Goal: Check status: Check status

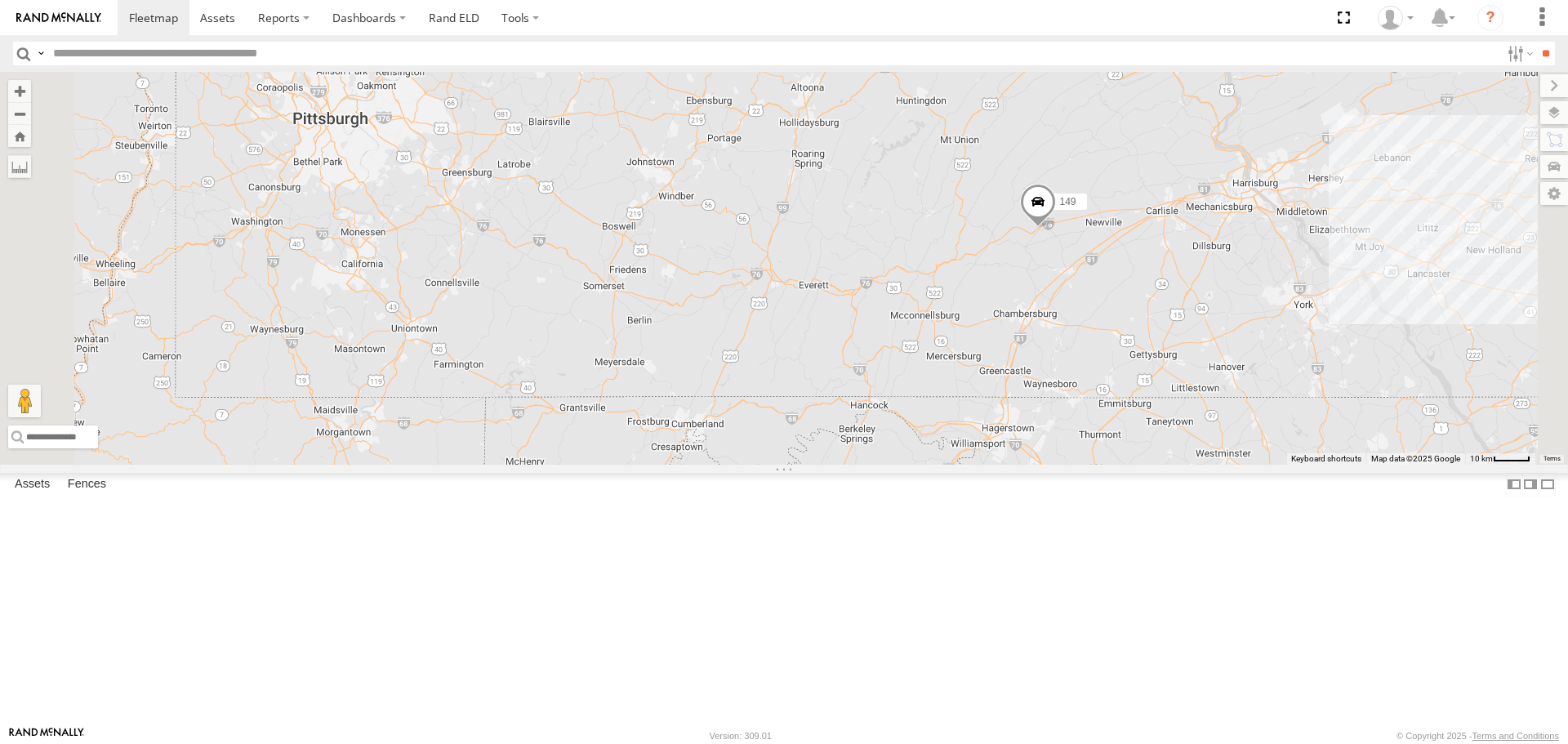
click at [0, 0] on span at bounding box center [0, 0] width 0 height 0
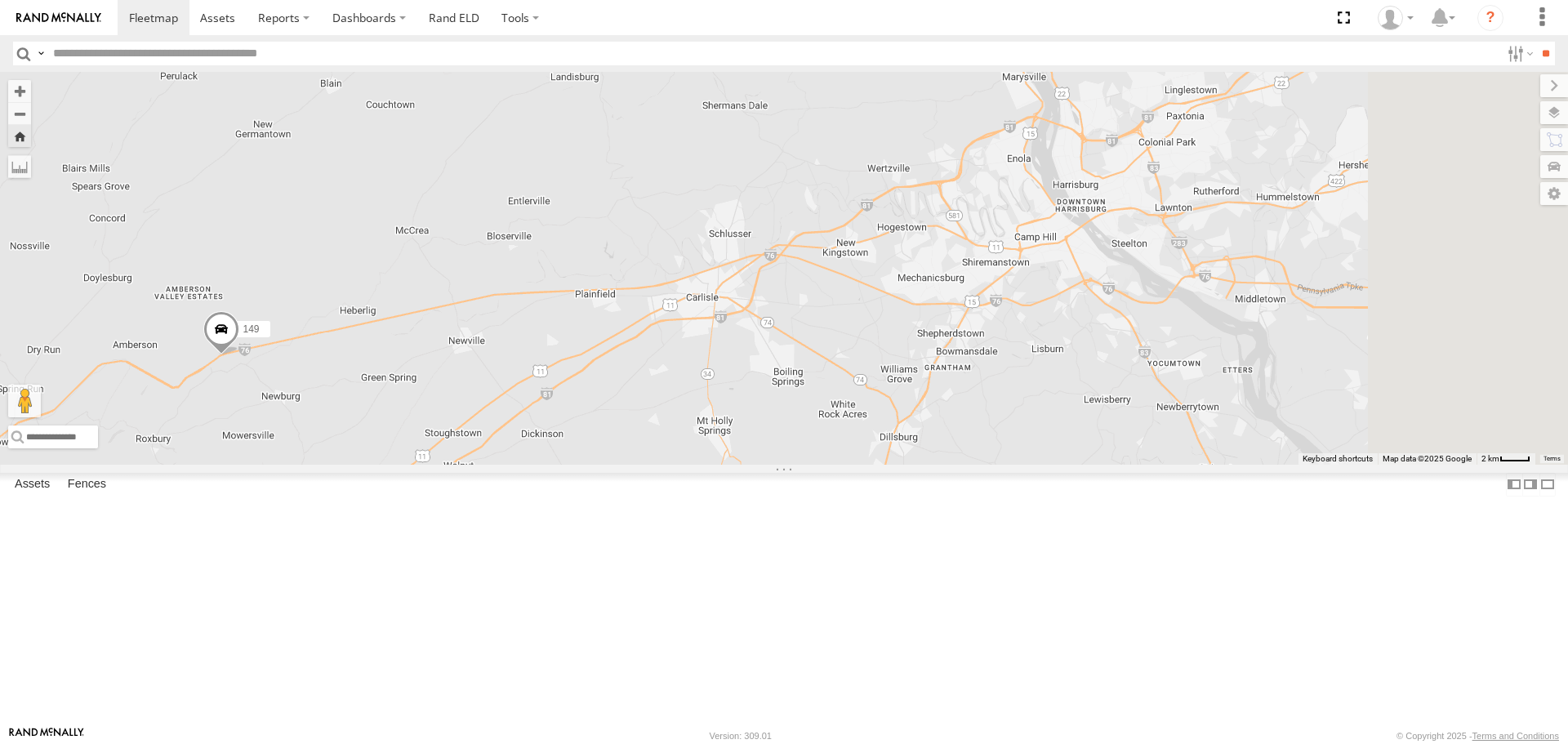
drag, startPoint x: 1479, startPoint y: 323, endPoint x: 784, endPoint y: 464, distance: 709.2
click at [784, 464] on div "149" at bounding box center [784, 268] width 1568 height 392
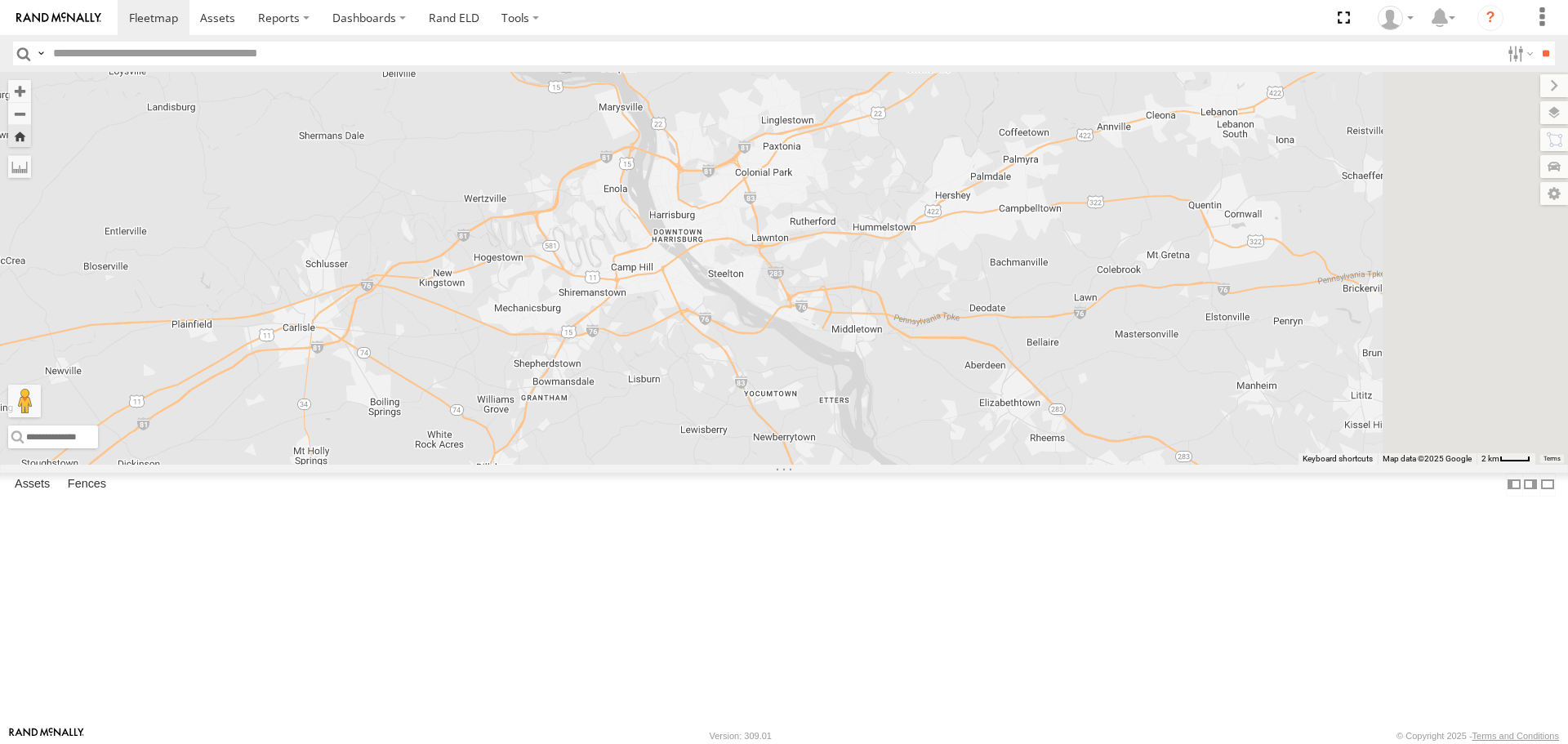
drag, startPoint x: 1432, startPoint y: 438, endPoint x: 1027, endPoint y: 469, distance: 406.2
click at [1027, 464] on div "149" at bounding box center [784, 268] width 1568 height 392
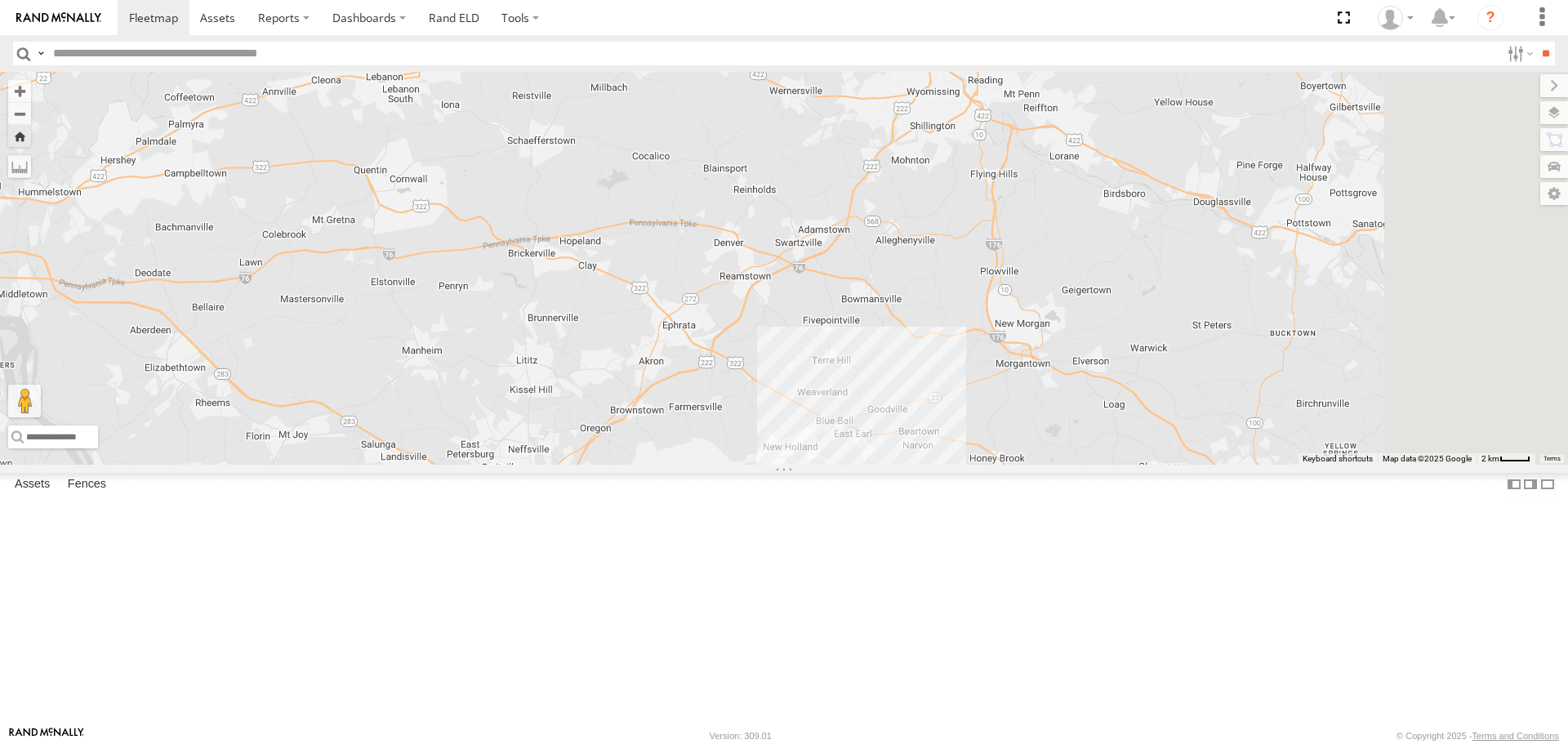
drag, startPoint x: 1442, startPoint y: 461, endPoint x: 1160, endPoint y: 370, distance: 296.3
click at [1160, 370] on div "149" at bounding box center [784, 268] width 1568 height 392
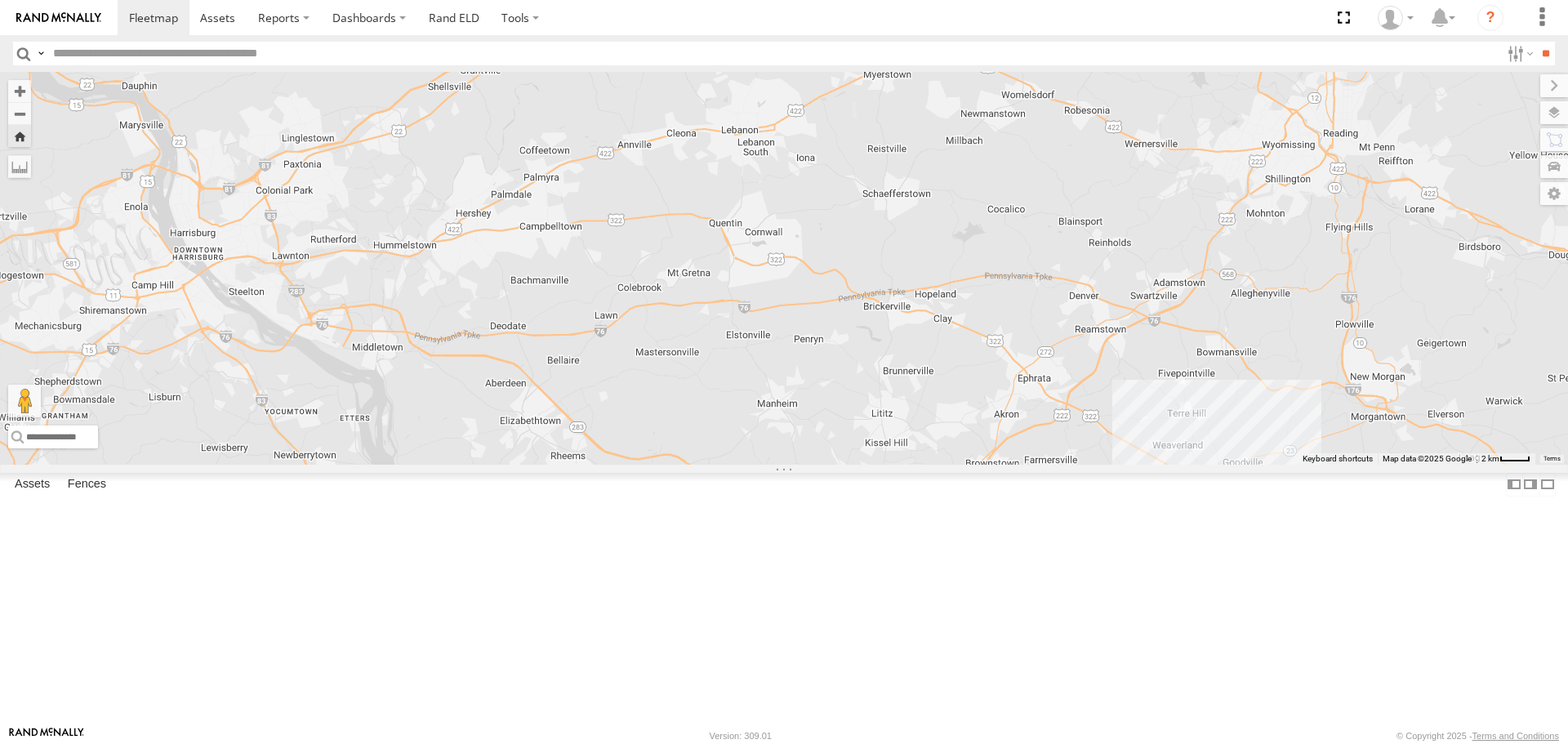
drag, startPoint x: 1245, startPoint y: 450, endPoint x: 1257, endPoint y: 503, distance: 54.3
click at [1257, 464] on div "149" at bounding box center [784, 268] width 1568 height 392
click at [465, 350] on div "149" at bounding box center [784, 268] width 1568 height 392
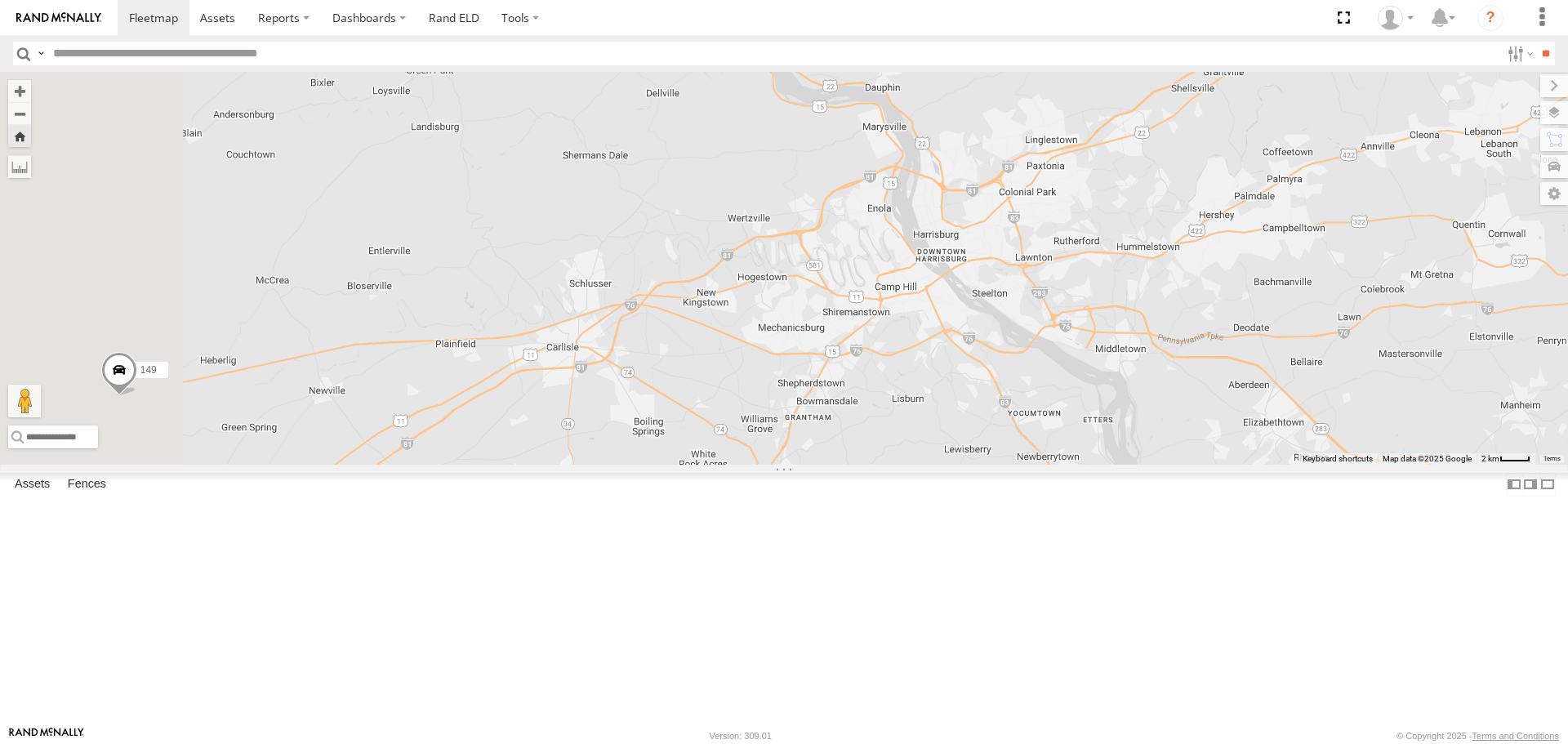
drag, startPoint x: 470, startPoint y: 349, endPoint x: 1216, endPoint y: 350, distance: 746.0
click at [1216, 350] on div "149" at bounding box center [784, 268] width 1568 height 392
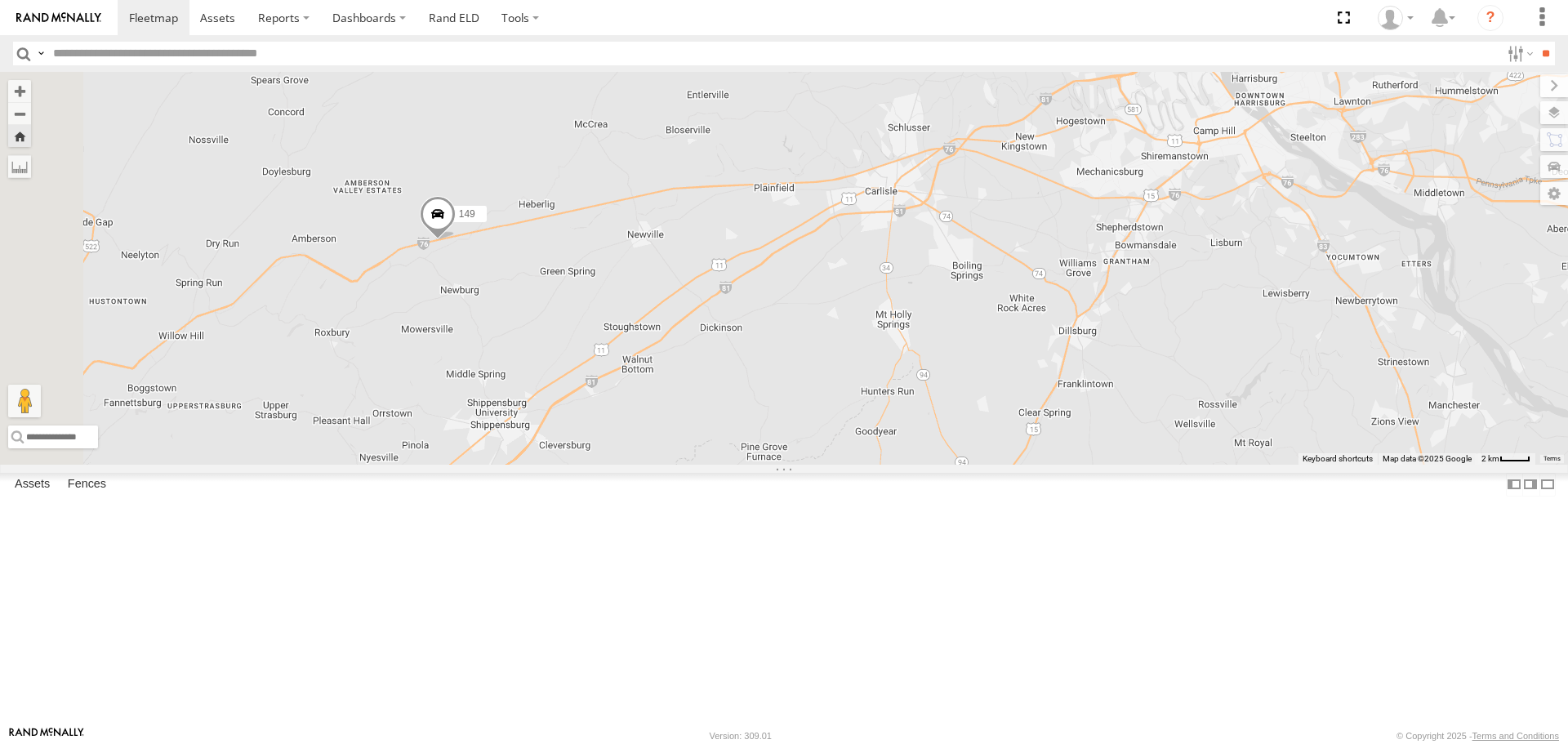
drag, startPoint x: 747, startPoint y: 499, endPoint x: 1066, endPoint y: 343, distance: 355.1
click at [1066, 343] on div "149" at bounding box center [784, 268] width 1568 height 392
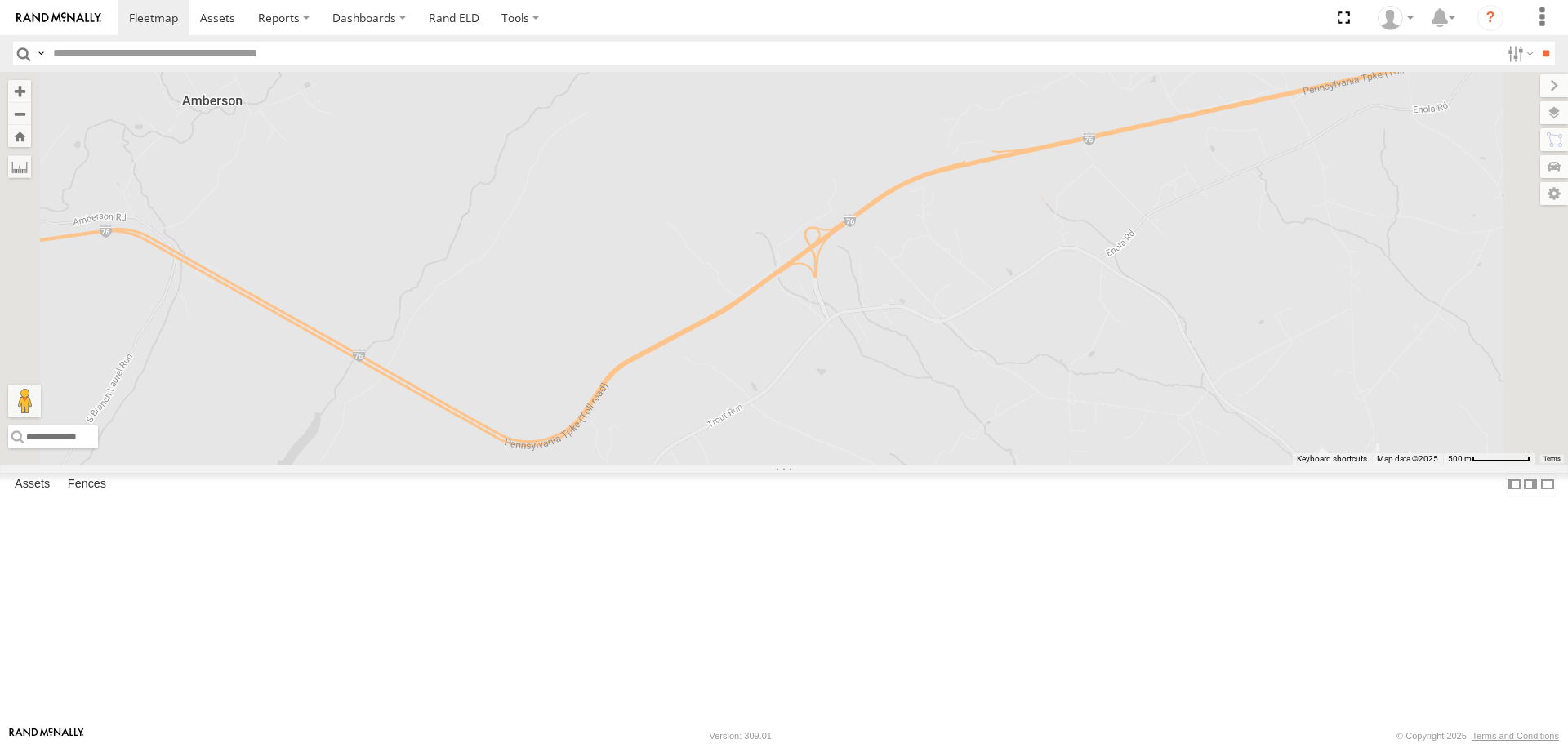
drag, startPoint x: 1487, startPoint y: 313, endPoint x: 725, endPoint y: 552, distance: 798.6
click at [725, 464] on div at bounding box center [784, 268] width 1568 height 392
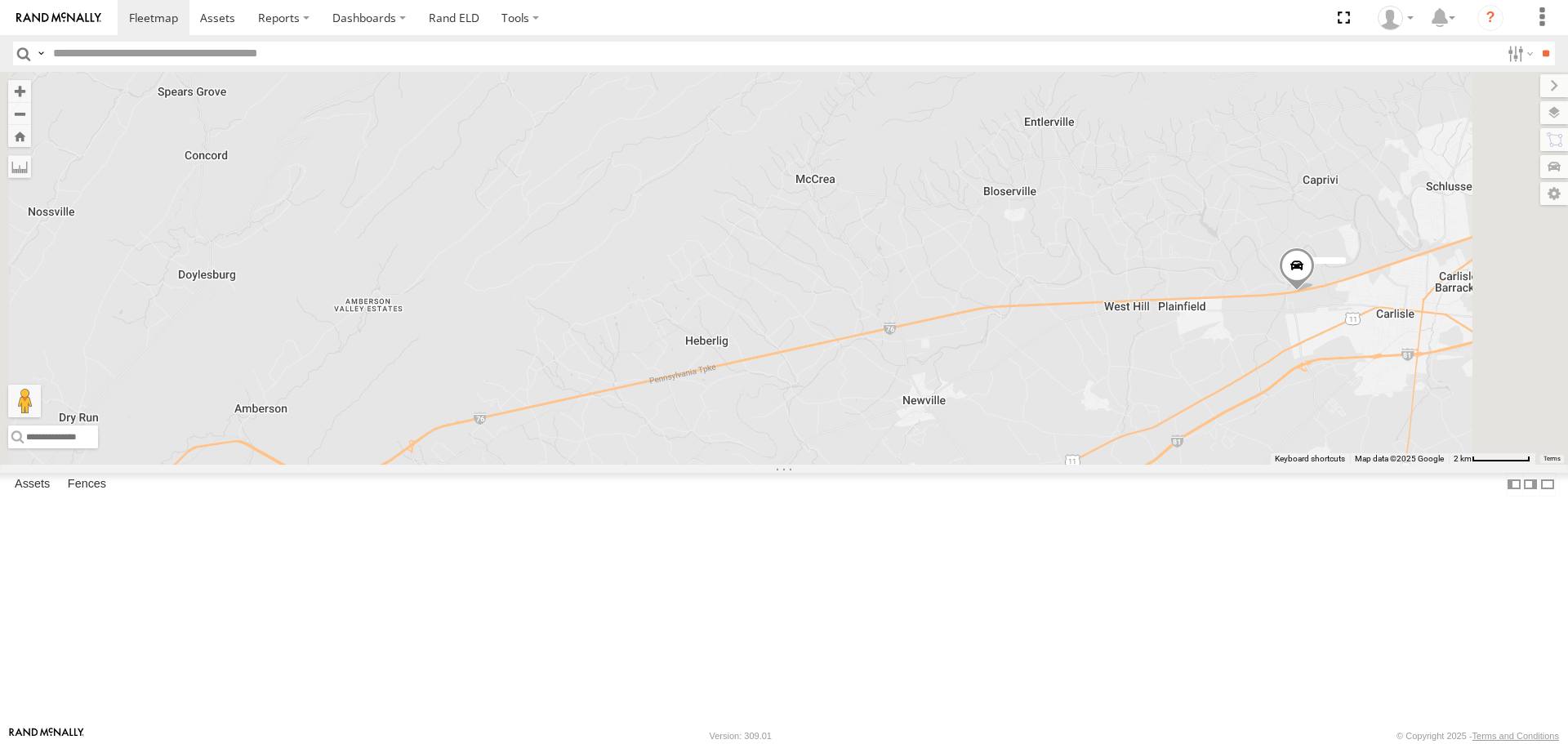
drag, startPoint x: 1283, startPoint y: 510, endPoint x: 1018, endPoint y: 559, distance: 269.5
click at [1018, 464] on div at bounding box center [784, 268] width 1568 height 392
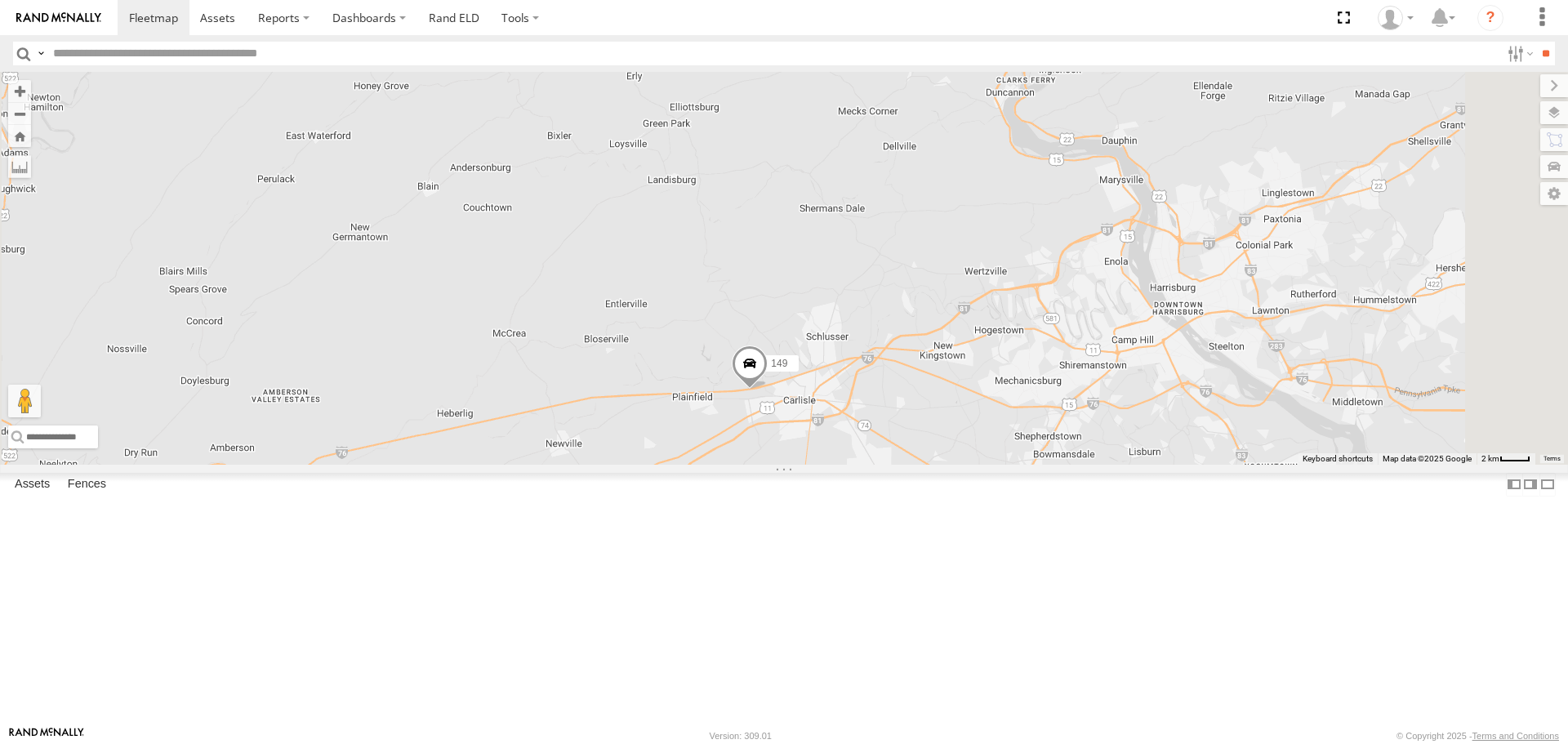
drag, startPoint x: 1296, startPoint y: 551, endPoint x: 1074, endPoint y: 556, distance: 222.1
click at [1074, 464] on div "149" at bounding box center [784, 268] width 1568 height 392
